Goal: Task Accomplishment & Management: Manage account settings

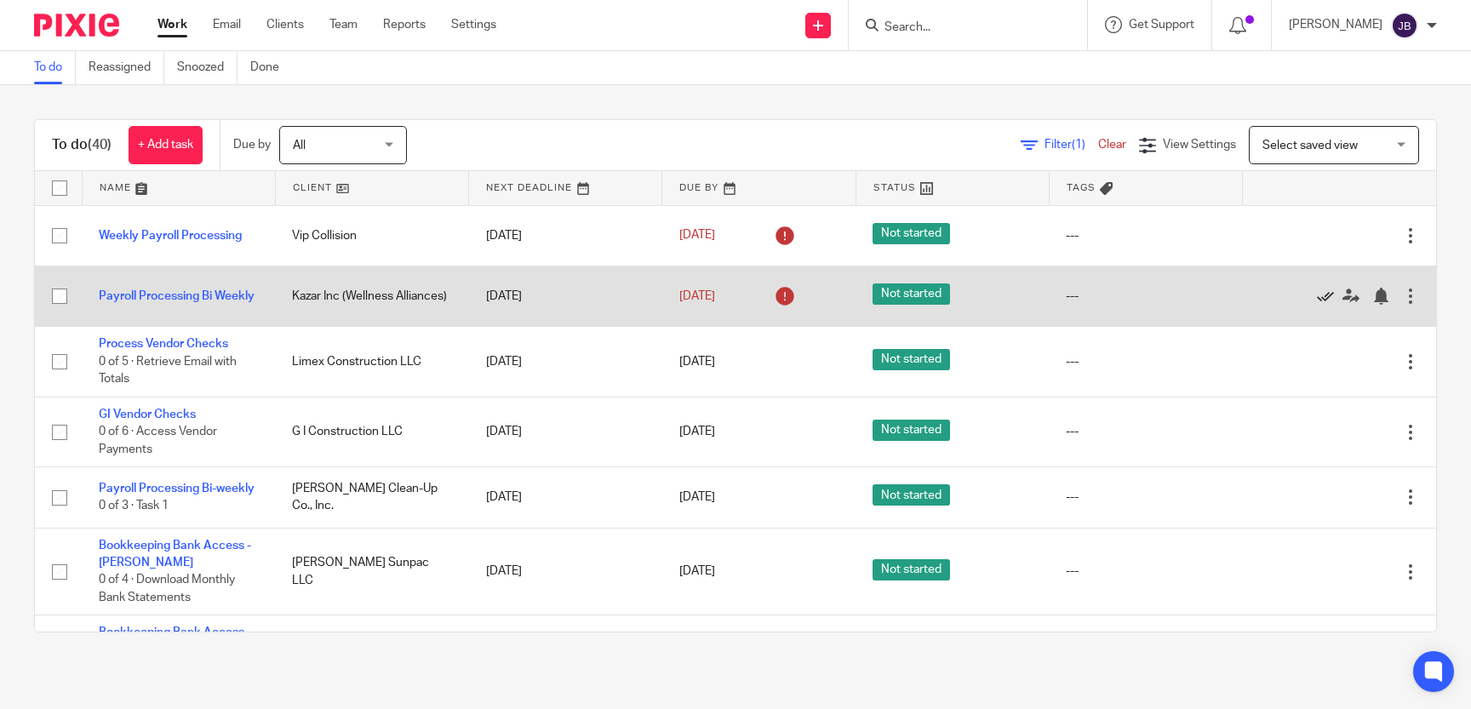
click at [1322, 299] on icon at bounding box center [1325, 296] width 17 height 17
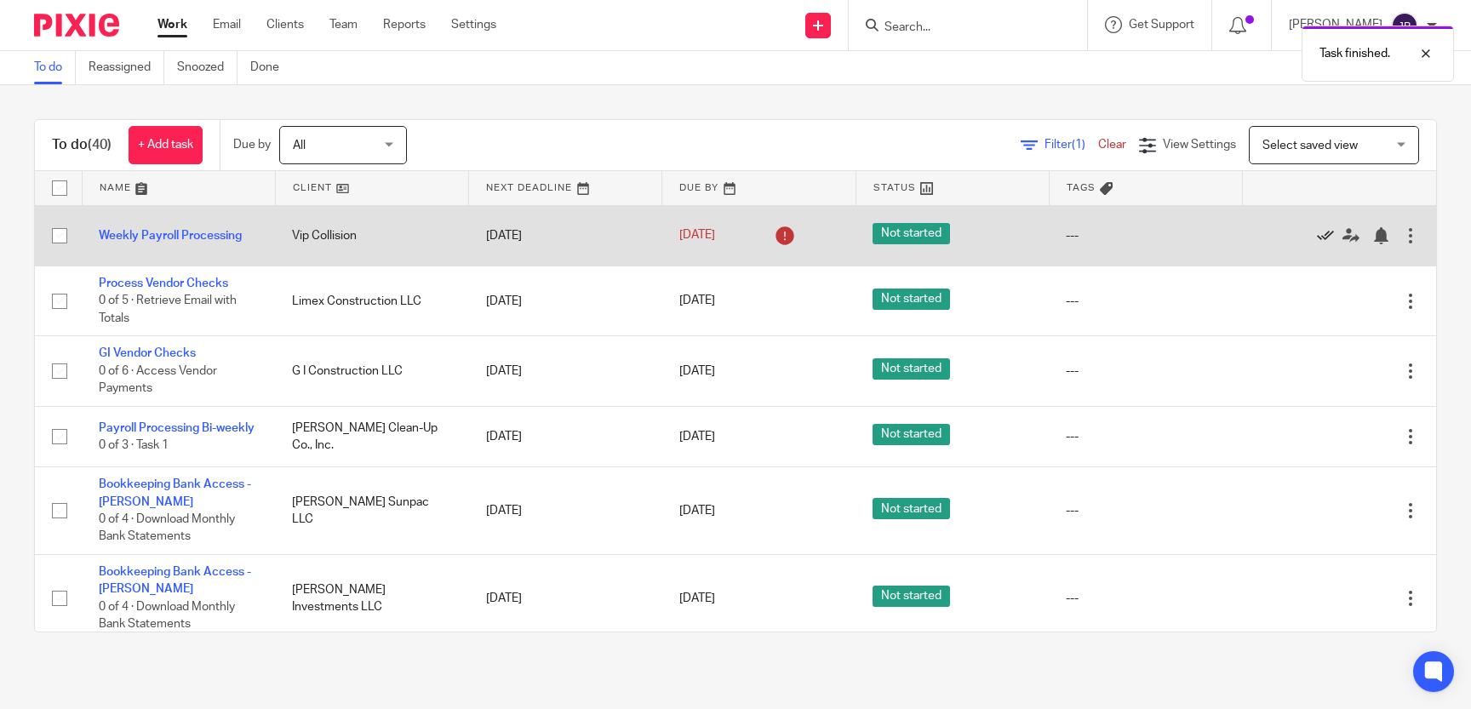
click at [1322, 238] on icon at bounding box center [1325, 235] width 17 height 17
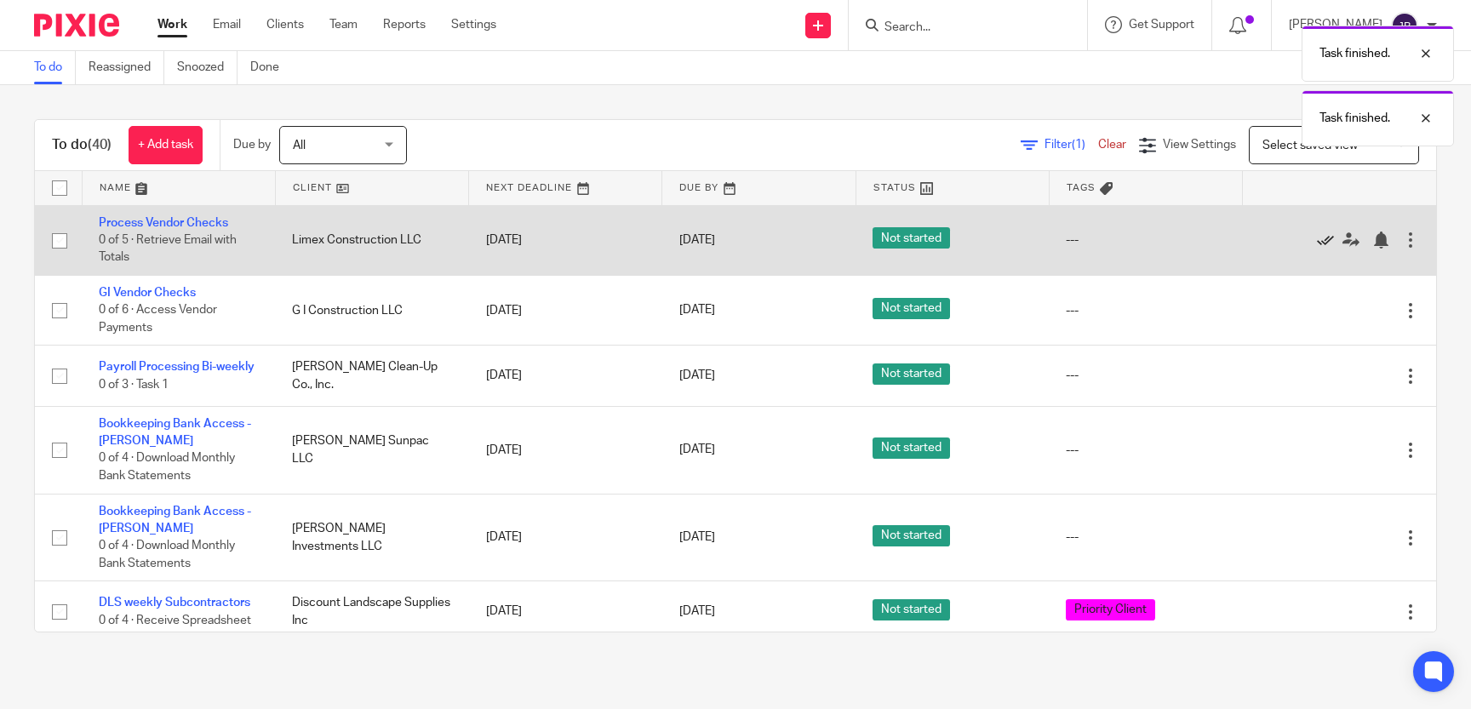
click at [1321, 242] on icon at bounding box center [1325, 240] width 17 height 17
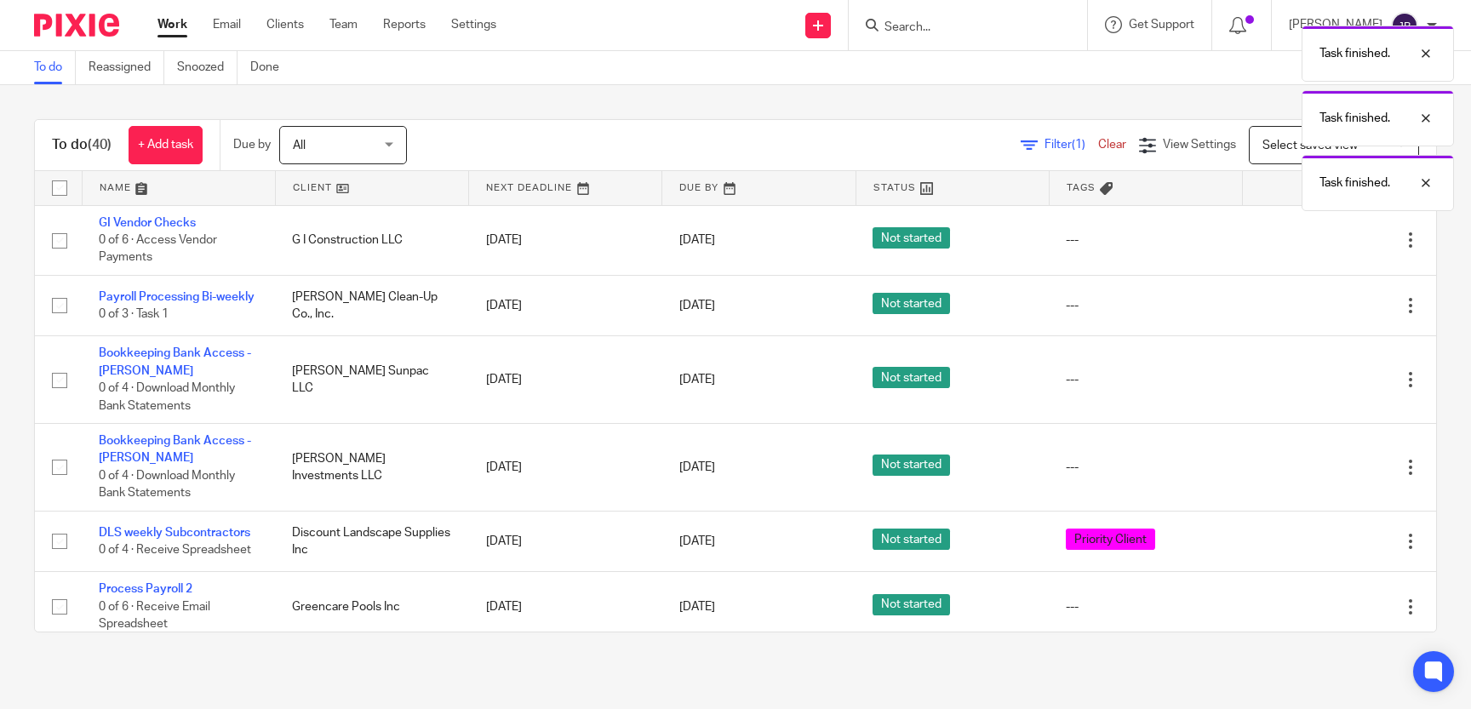
click at [1321, 242] on icon at bounding box center [1325, 240] width 17 height 17
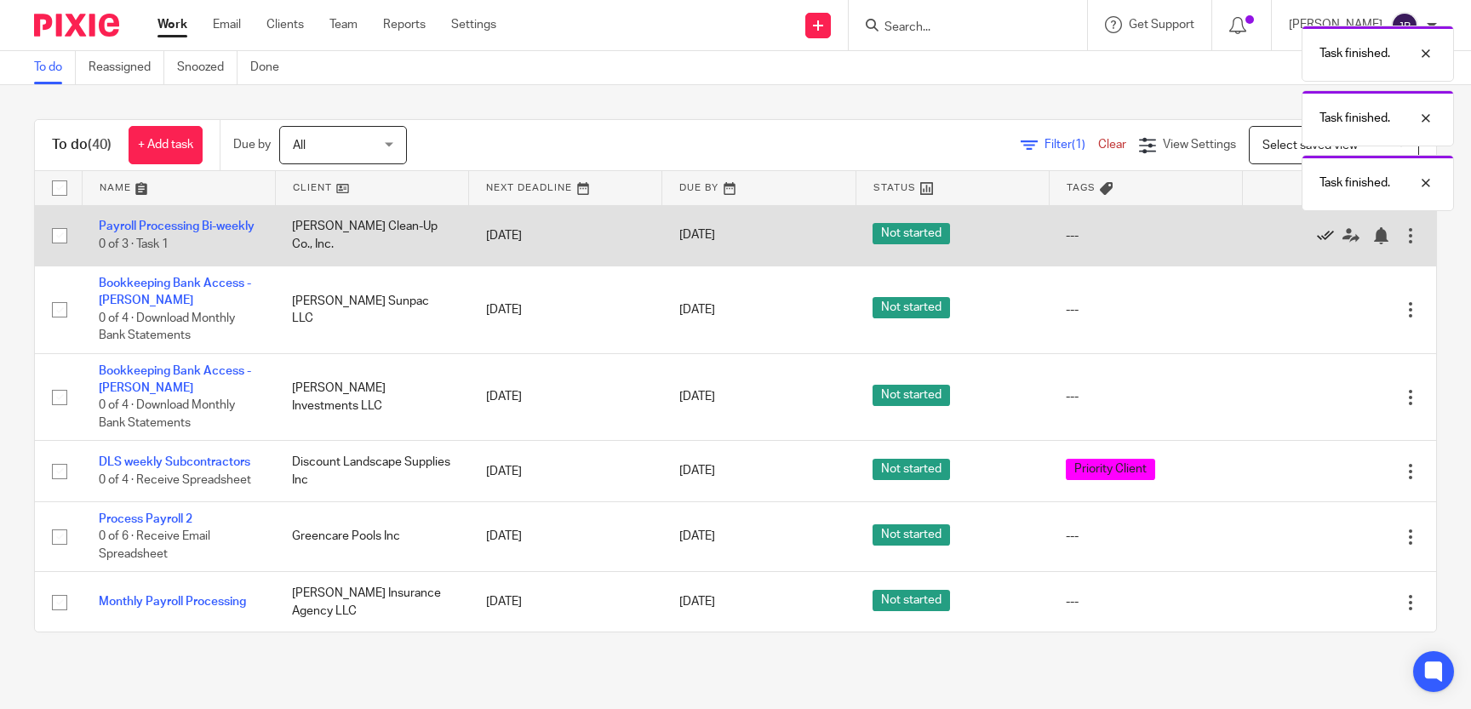
click at [1322, 239] on icon at bounding box center [1325, 235] width 17 height 17
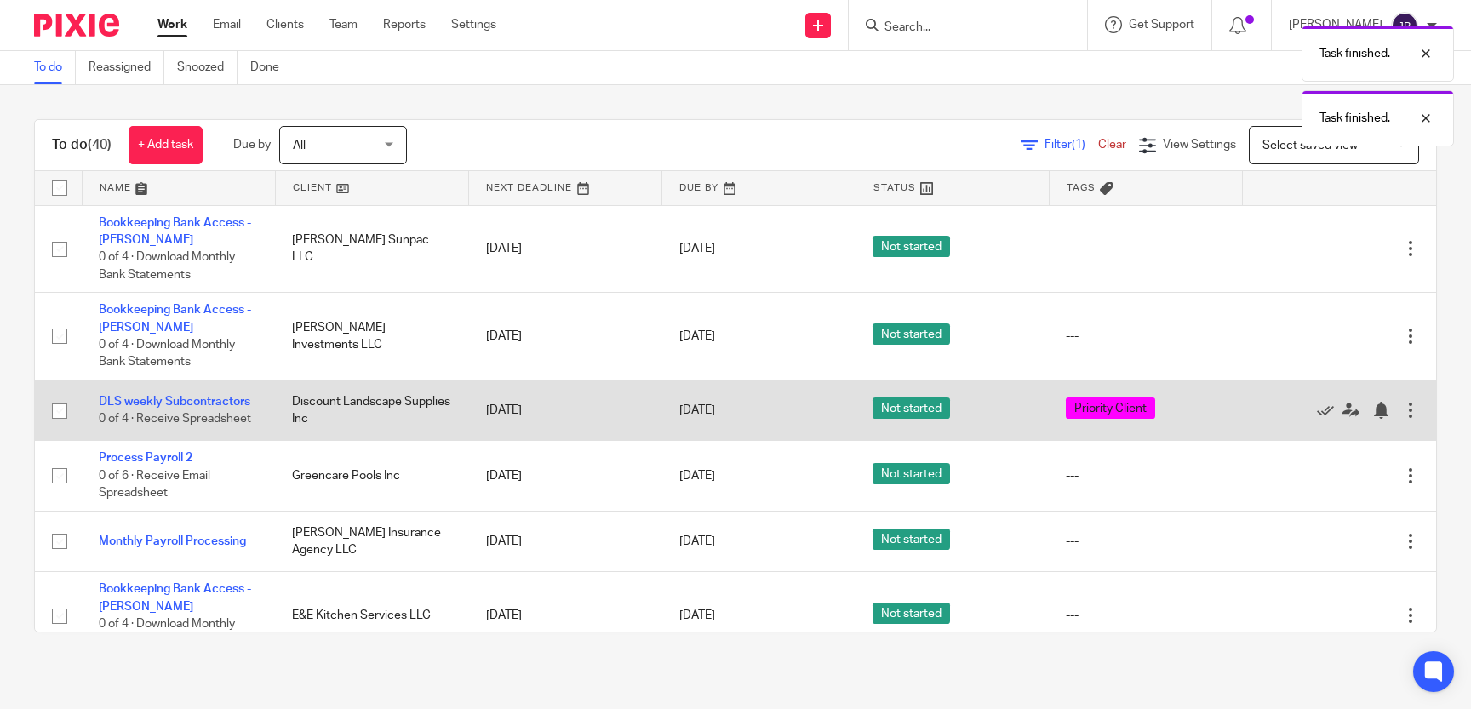
click at [1316, 412] on div at bounding box center [1331, 410] width 142 height 17
click at [1322, 410] on icon at bounding box center [1325, 410] width 17 height 17
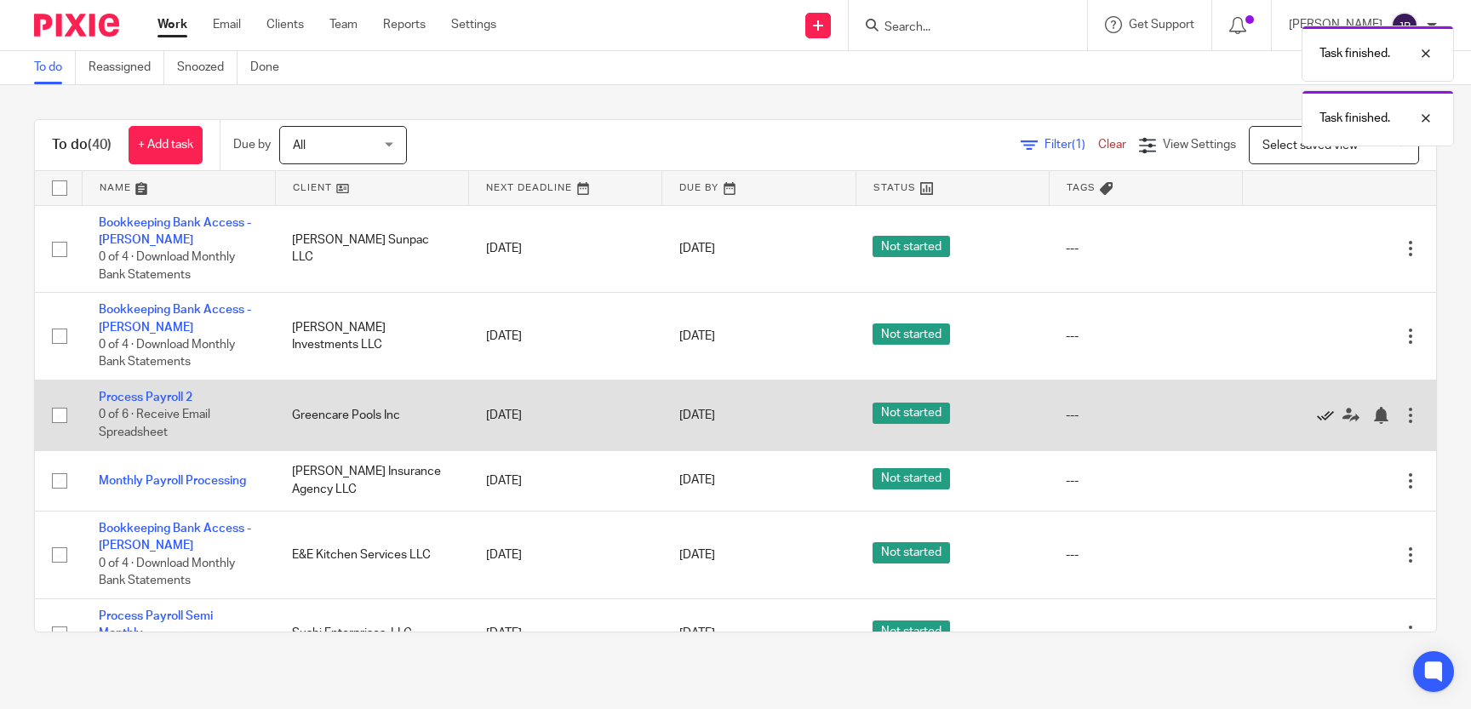
click at [1324, 414] on icon at bounding box center [1325, 415] width 17 height 17
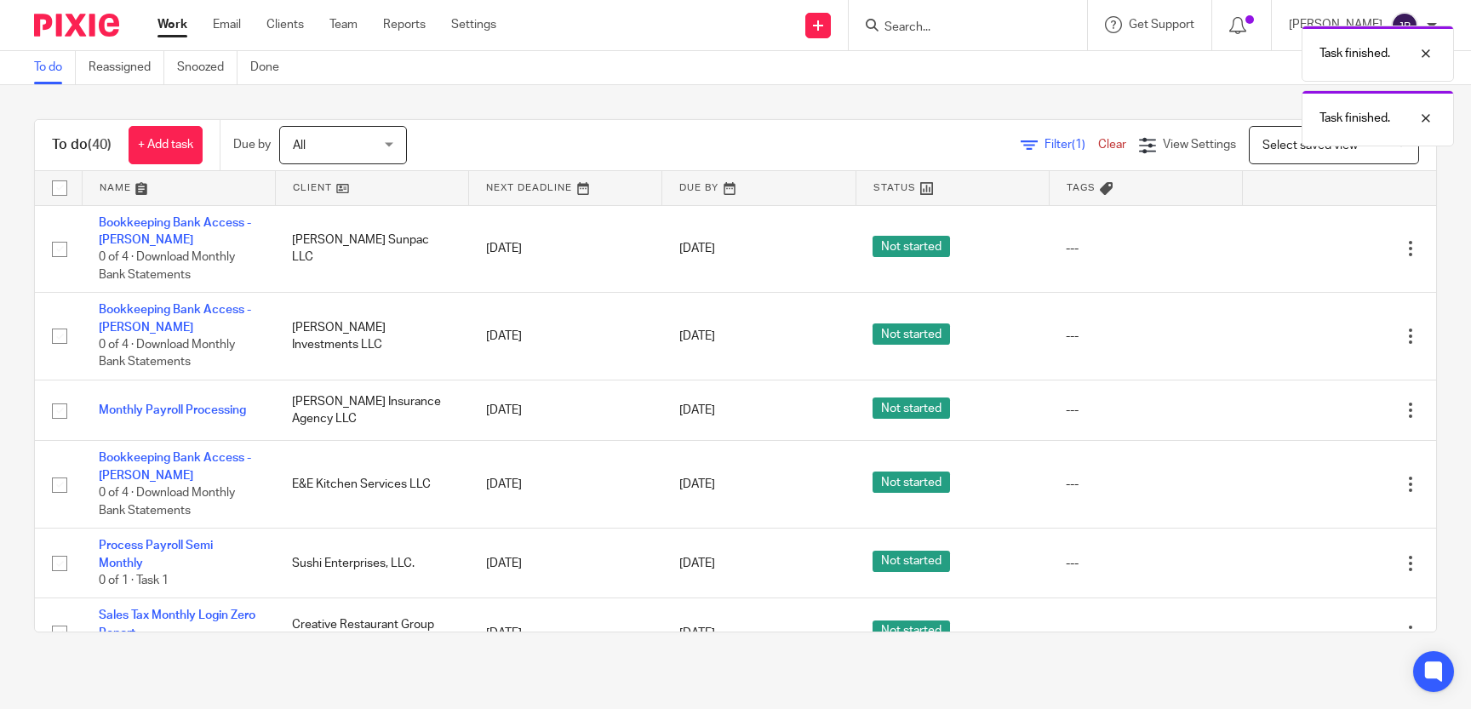
click at [1324, 414] on icon at bounding box center [1325, 410] width 17 height 17
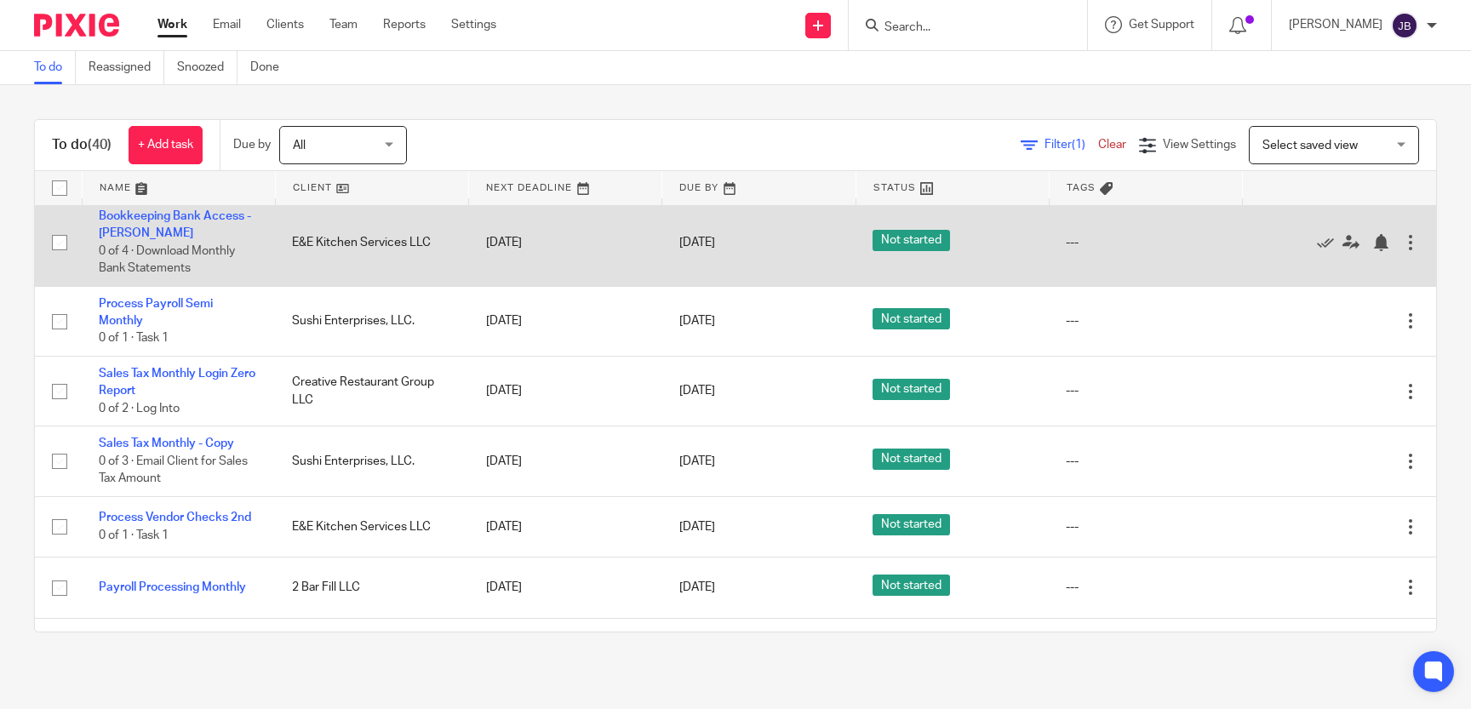
scroll to position [207, 0]
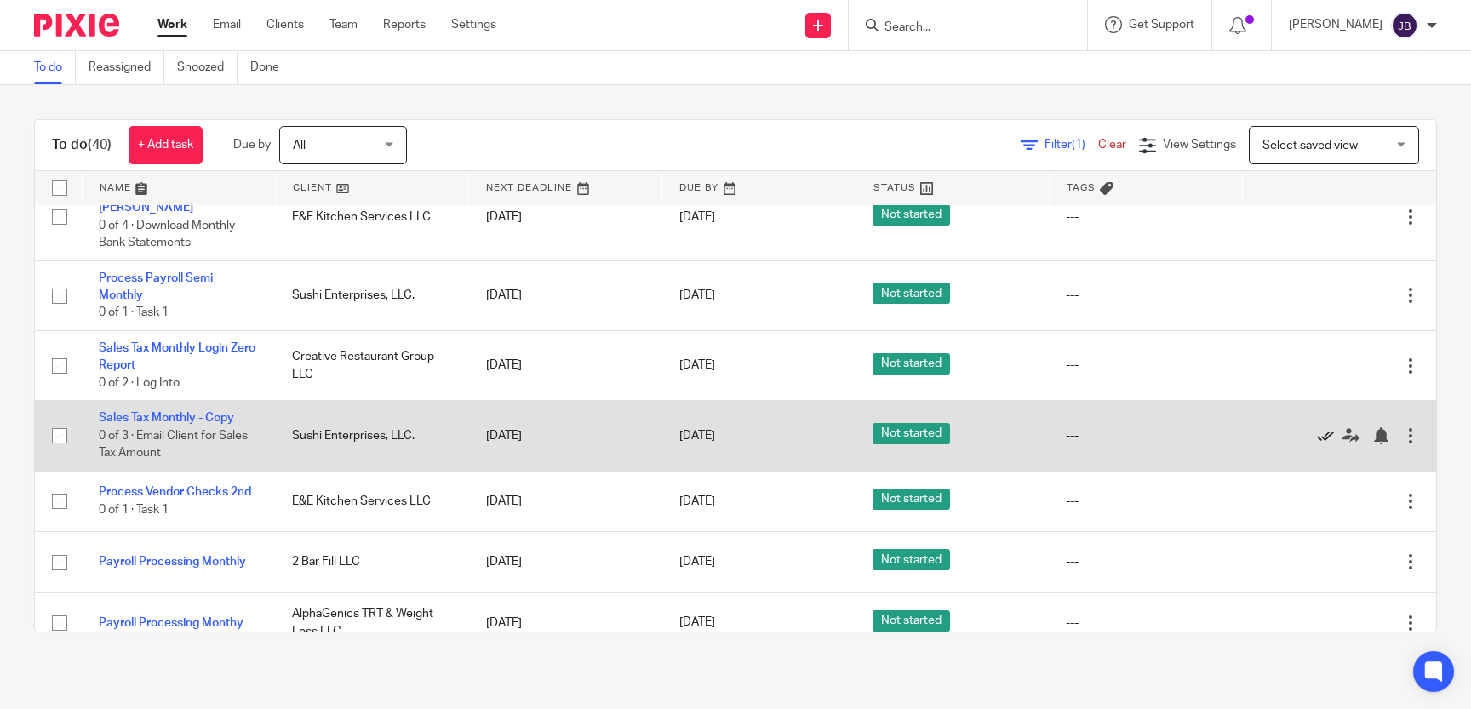
click at [1325, 439] on icon at bounding box center [1325, 435] width 17 height 17
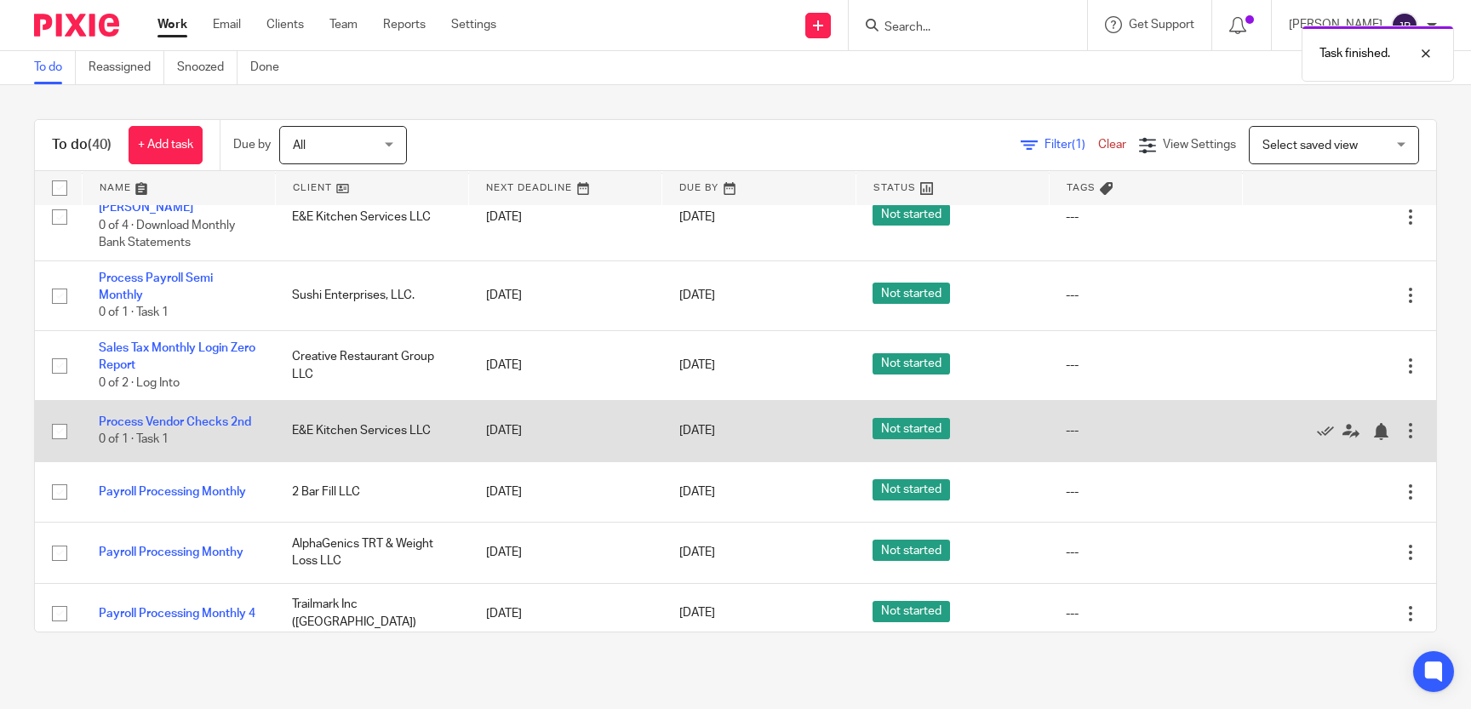
scroll to position [0, 0]
